Goal: Task Accomplishment & Management: Complete application form

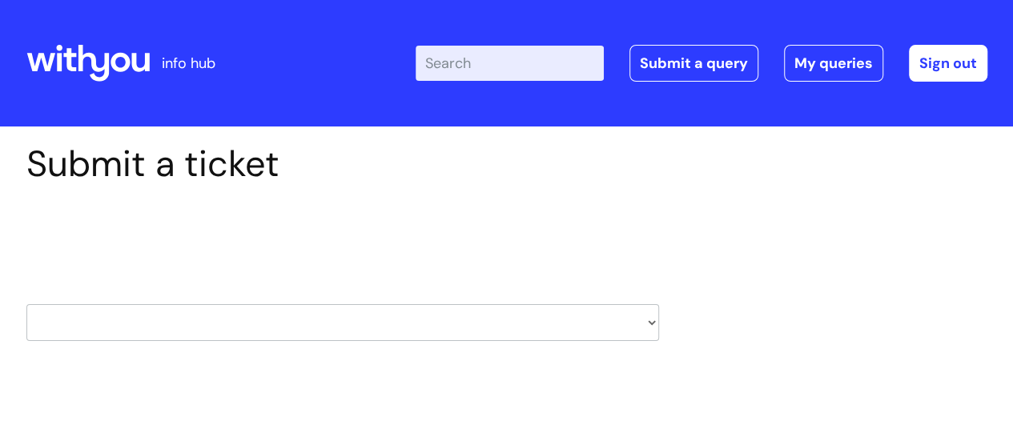
click at [652, 324] on select "HR / People IT and Support Clinical Drug Alerts Finance Accounts Data Support T…" at bounding box center [342, 322] width 633 height 37
select select "learning_and_development"
click at [26, 304] on select "HR / People IT and Support Clinical Drug Alerts Finance Accounts Data Support T…" at bounding box center [342, 322] width 633 height 37
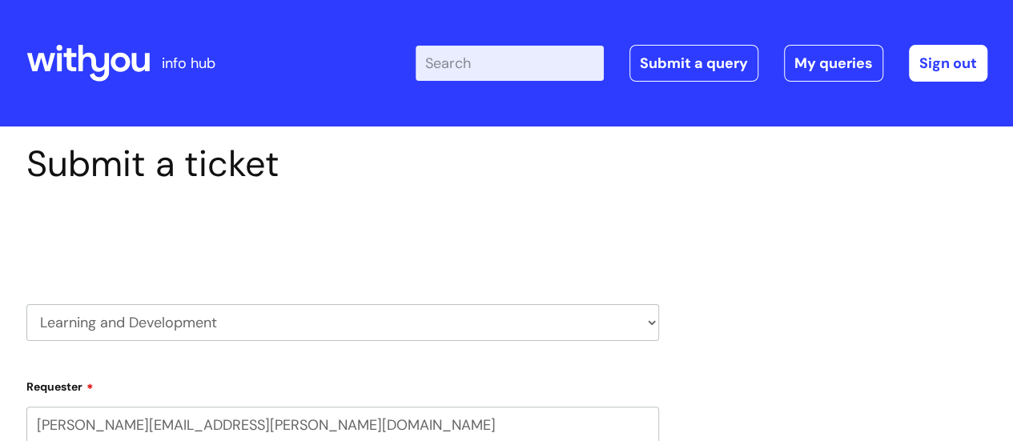
select select "80004286540"
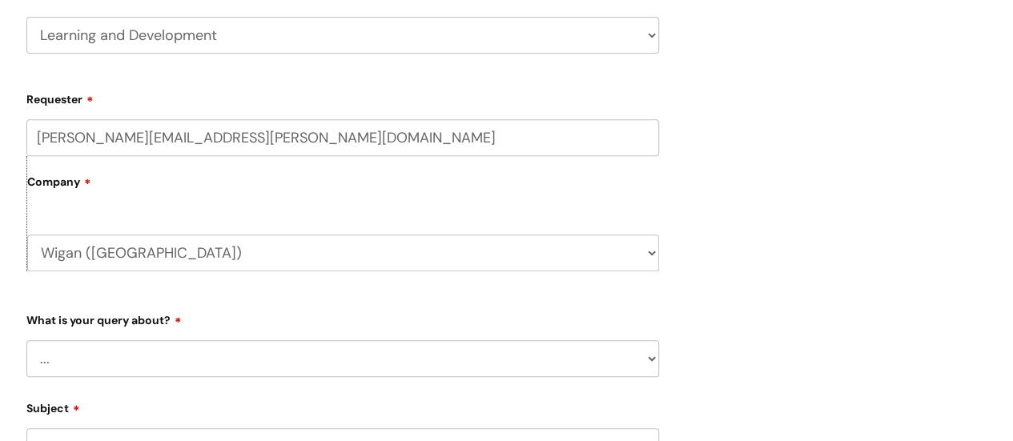
scroll to position [320, 0]
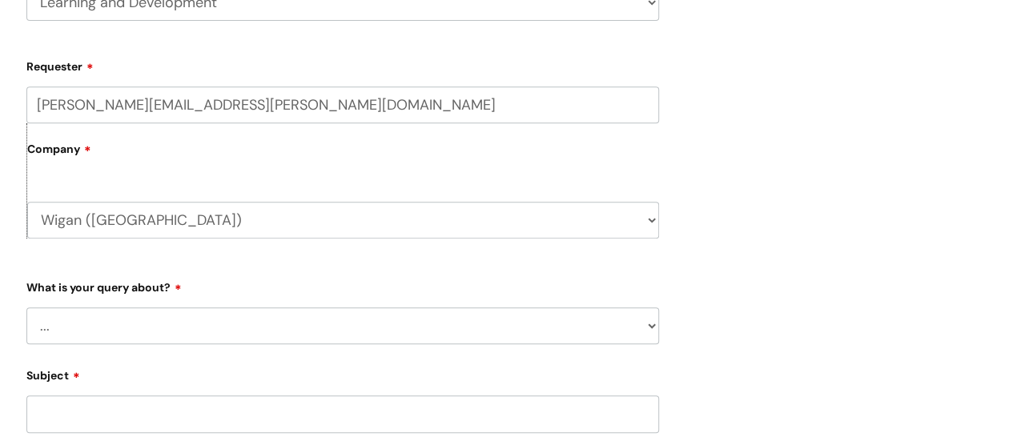
click at [649, 324] on select "... Question about a training course or session booking Ask about apprenticeshi…" at bounding box center [342, 326] width 633 height 37
select select "Question about a training course or session booking"
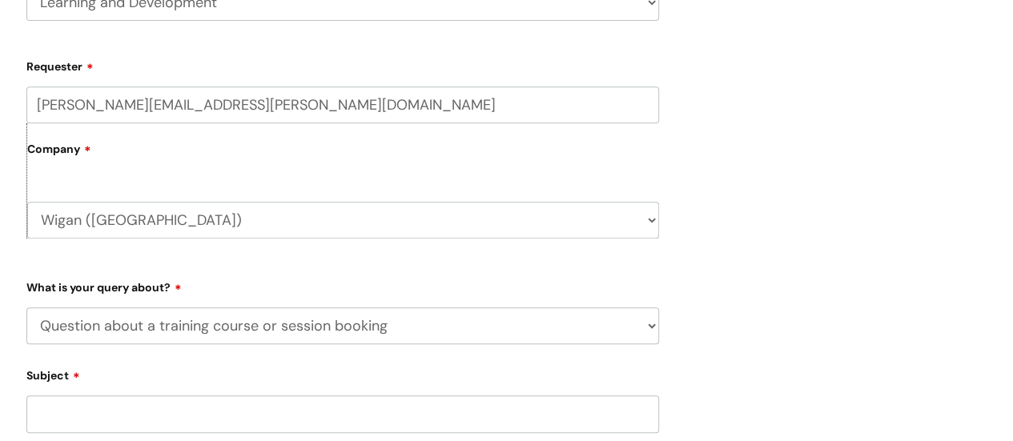
click at [26, 308] on select "... Question about a training course or session booking Ask about apprenticeshi…" at bounding box center [342, 326] width 633 height 37
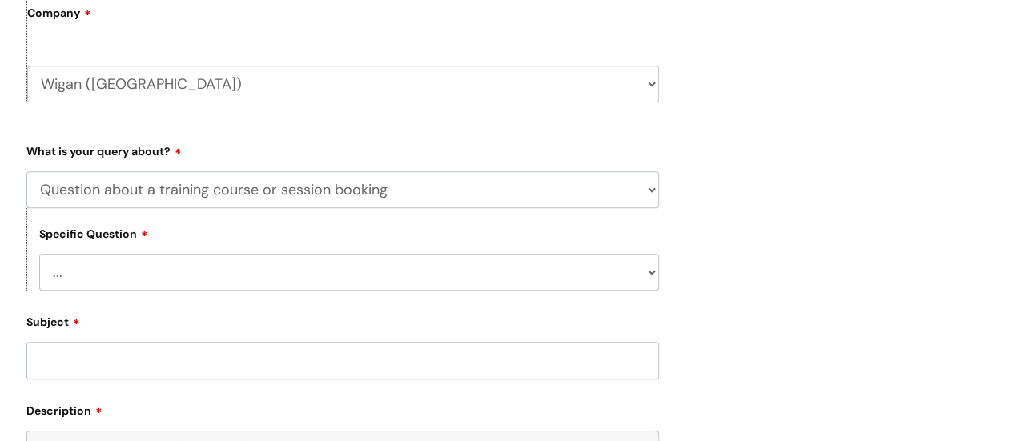
scroll to position [481, 0]
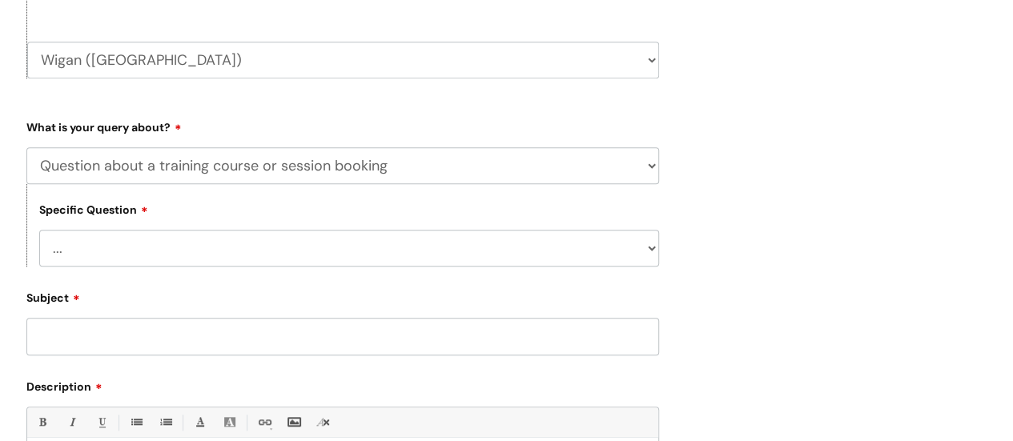
click at [655, 248] on select "... Training booking request Training dates/timetable Enquiry about a topic or …" at bounding box center [349, 248] width 620 height 37
select select "Training booking request"
click at [39, 231] on select "... Training booking request Training dates/timetable Enquiry about a topic or …" at bounding box center [349, 248] width 620 height 37
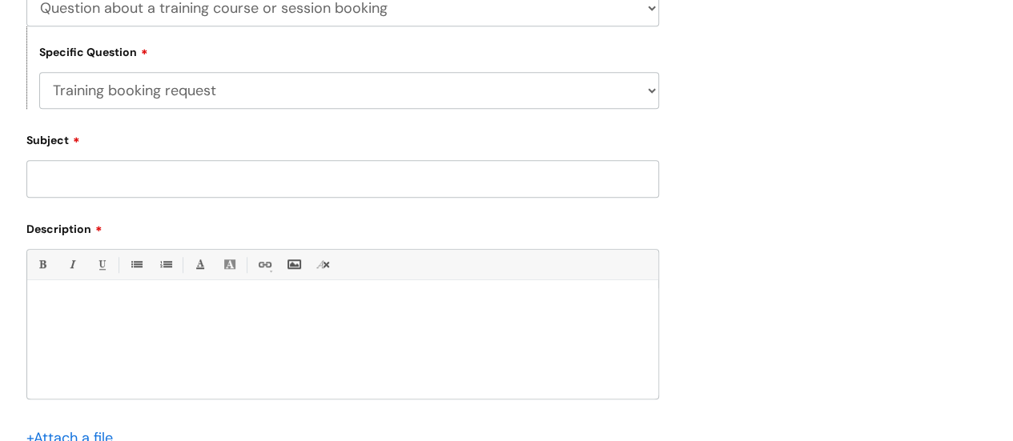
scroll to position [641, 0]
click at [260, 308] on p at bounding box center [342, 305] width 607 height 14
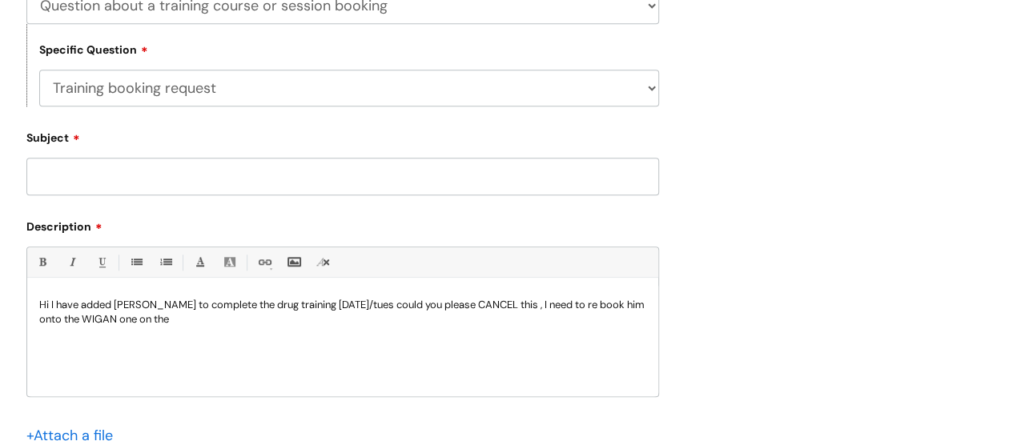
click at [692, 222] on div "Submit a ticket Select issue type HR / People IT and Support Clinical Drug Aler…" at bounding box center [506, 26] width 985 height 1048
click at [226, 321] on p "Hi I have added [PERSON_NAME] to complete the drug training [DATE]/tues could y…" at bounding box center [342, 312] width 607 height 29
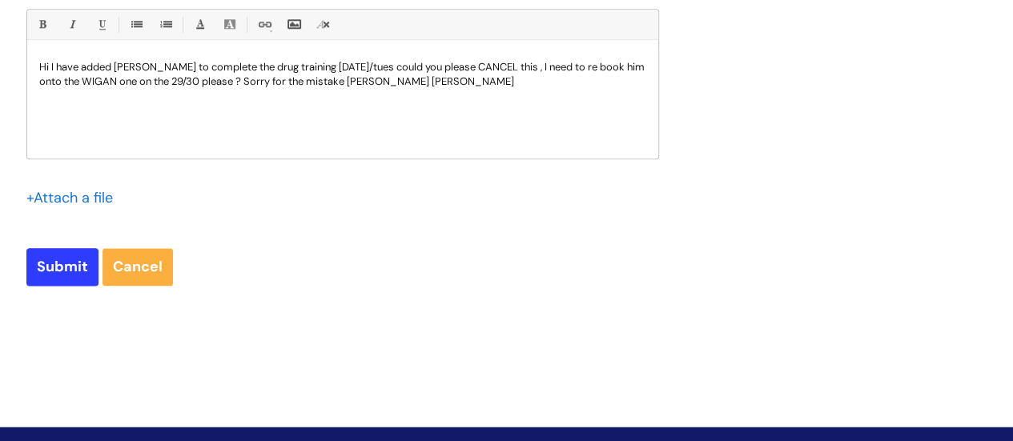
scroll to position [881, 0]
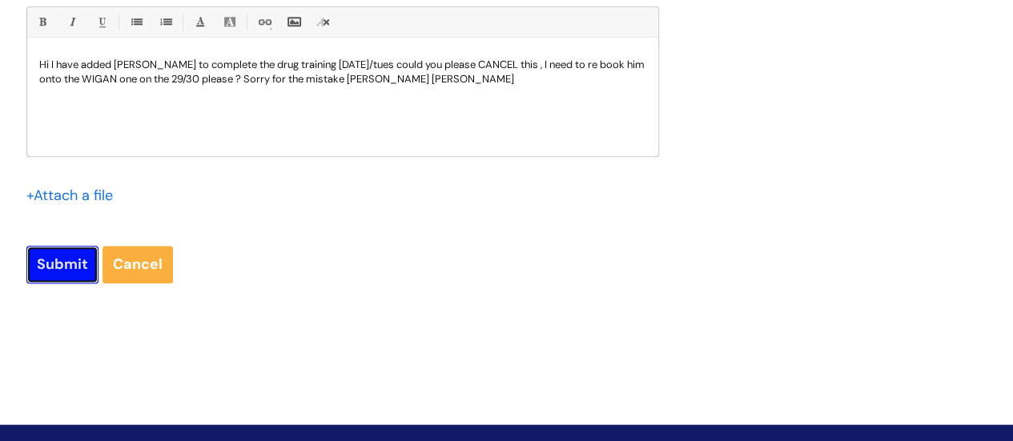
click at [54, 264] on input "Submit" at bounding box center [62, 264] width 72 height 37
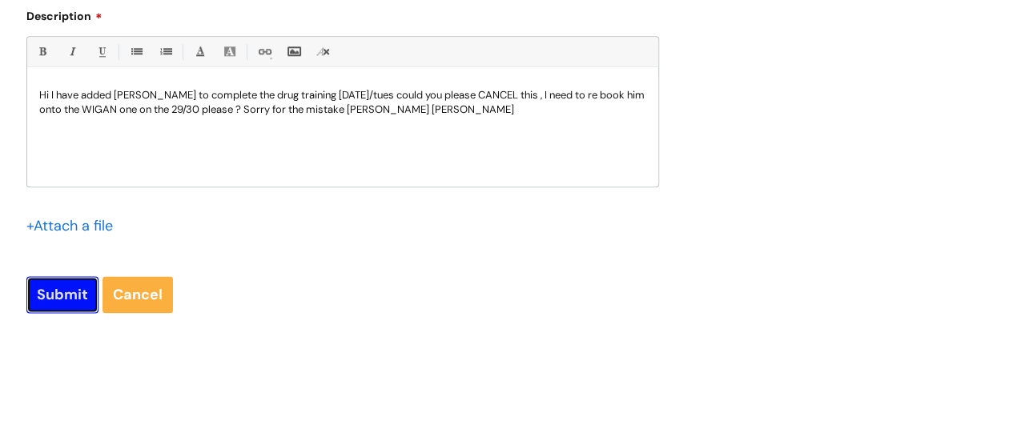
scroll to position [911, 0]
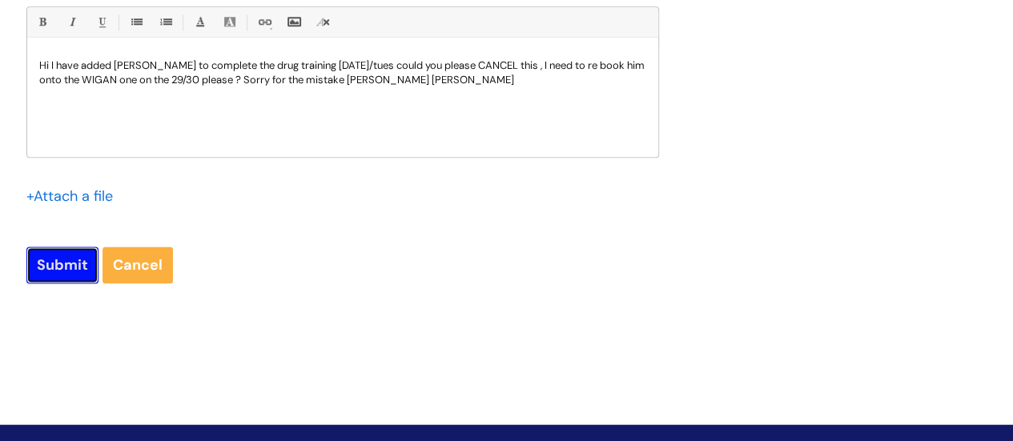
click at [52, 262] on input "Submit" at bounding box center [62, 265] width 72 height 37
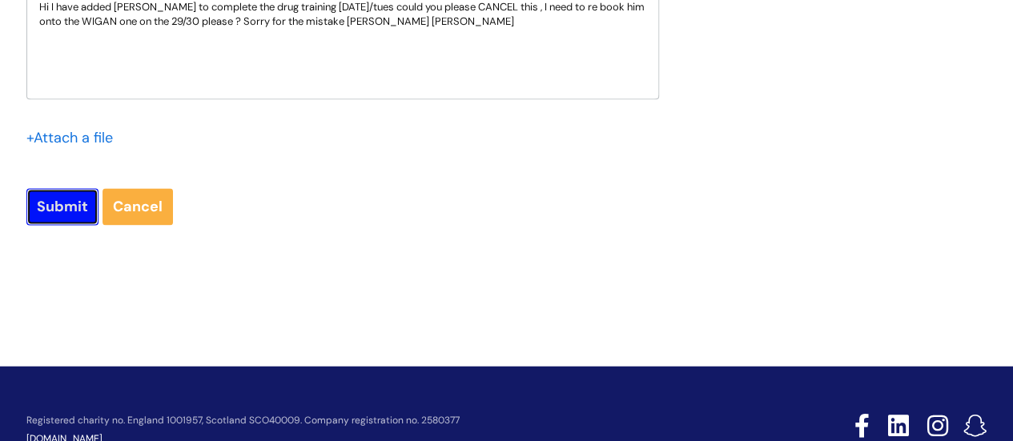
scroll to position [1022, 0]
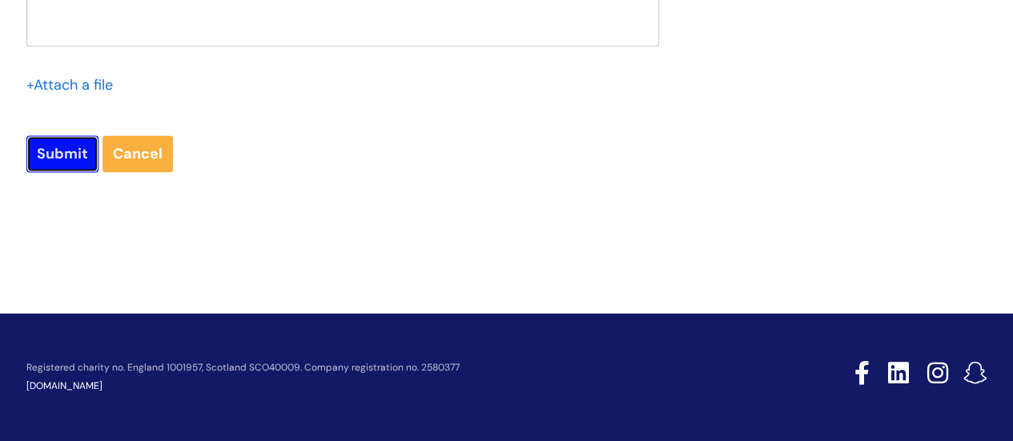
click at [53, 151] on input "Submit" at bounding box center [62, 153] width 72 height 37
click at [69, 153] on input "Submit" at bounding box center [62, 153] width 72 height 37
click at [70, 154] on input "Submit" at bounding box center [62, 153] width 72 height 37
